Goal: Navigation & Orientation: Find specific page/section

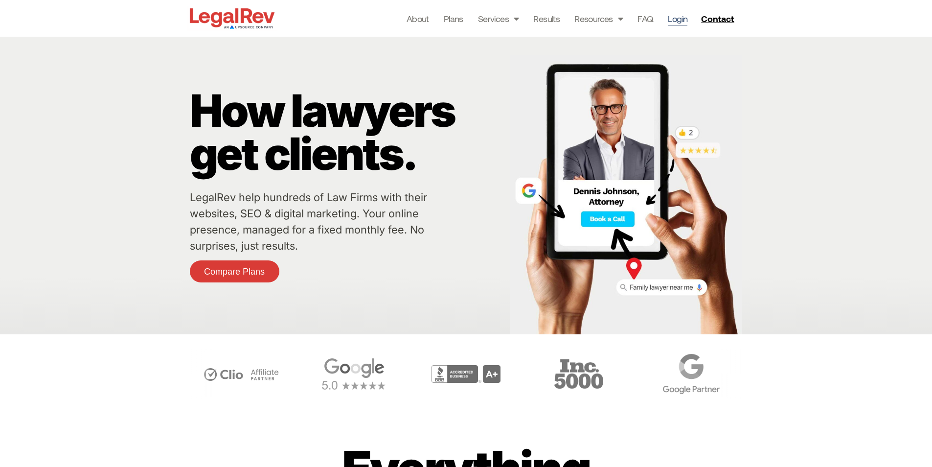
click at [670, 20] on link "Login" at bounding box center [678, 19] width 20 height 14
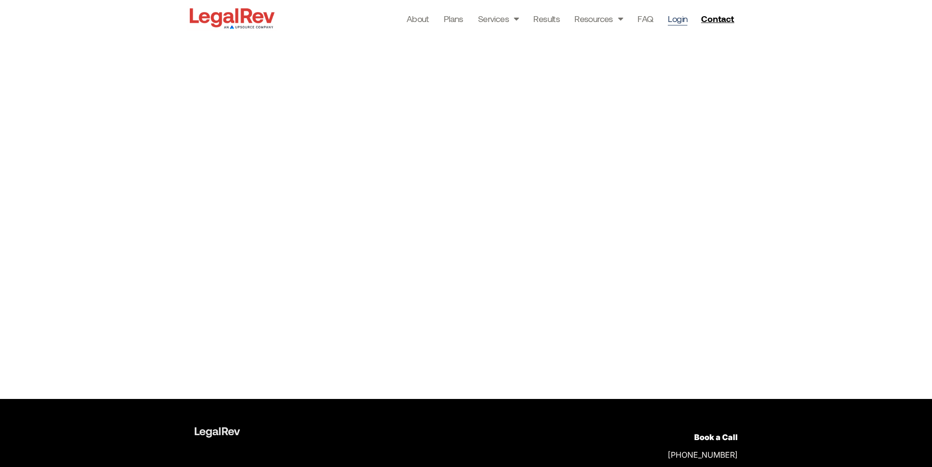
scroll to position [196, 0]
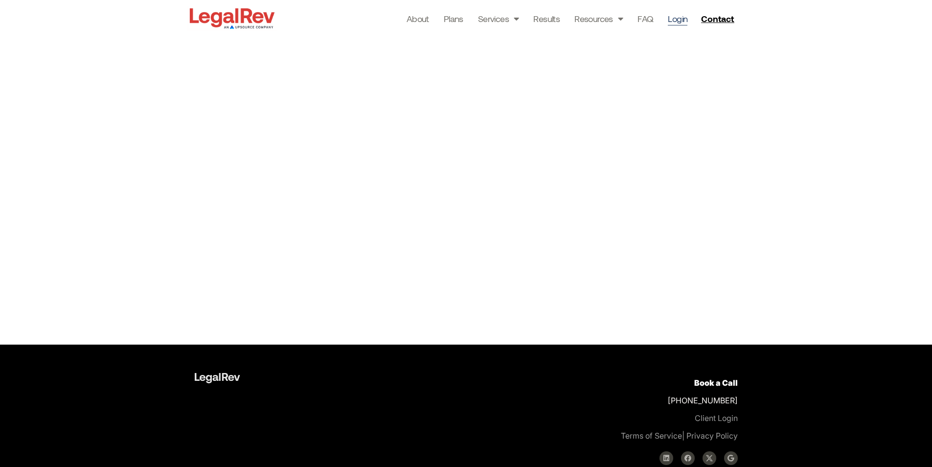
click at [675, 15] on link "Login" at bounding box center [678, 19] width 20 height 14
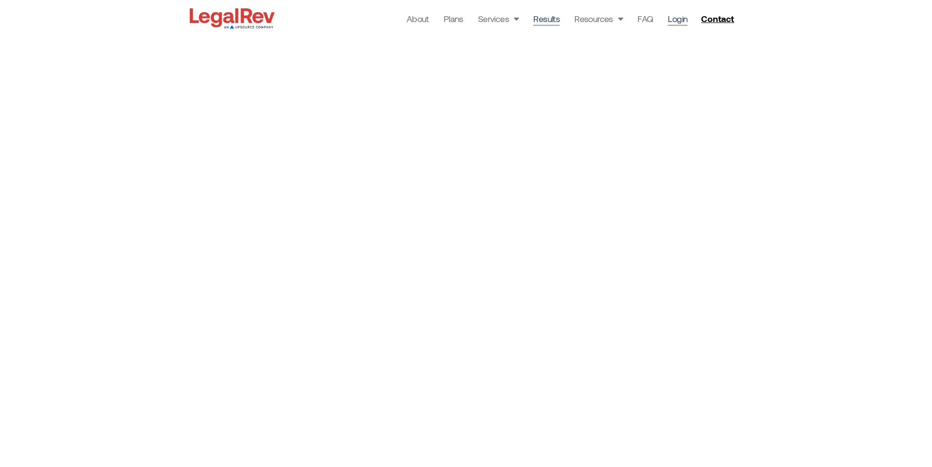
click at [541, 14] on link "Results" at bounding box center [546, 19] width 26 height 14
